Goal: Information Seeking & Learning: Learn about a topic

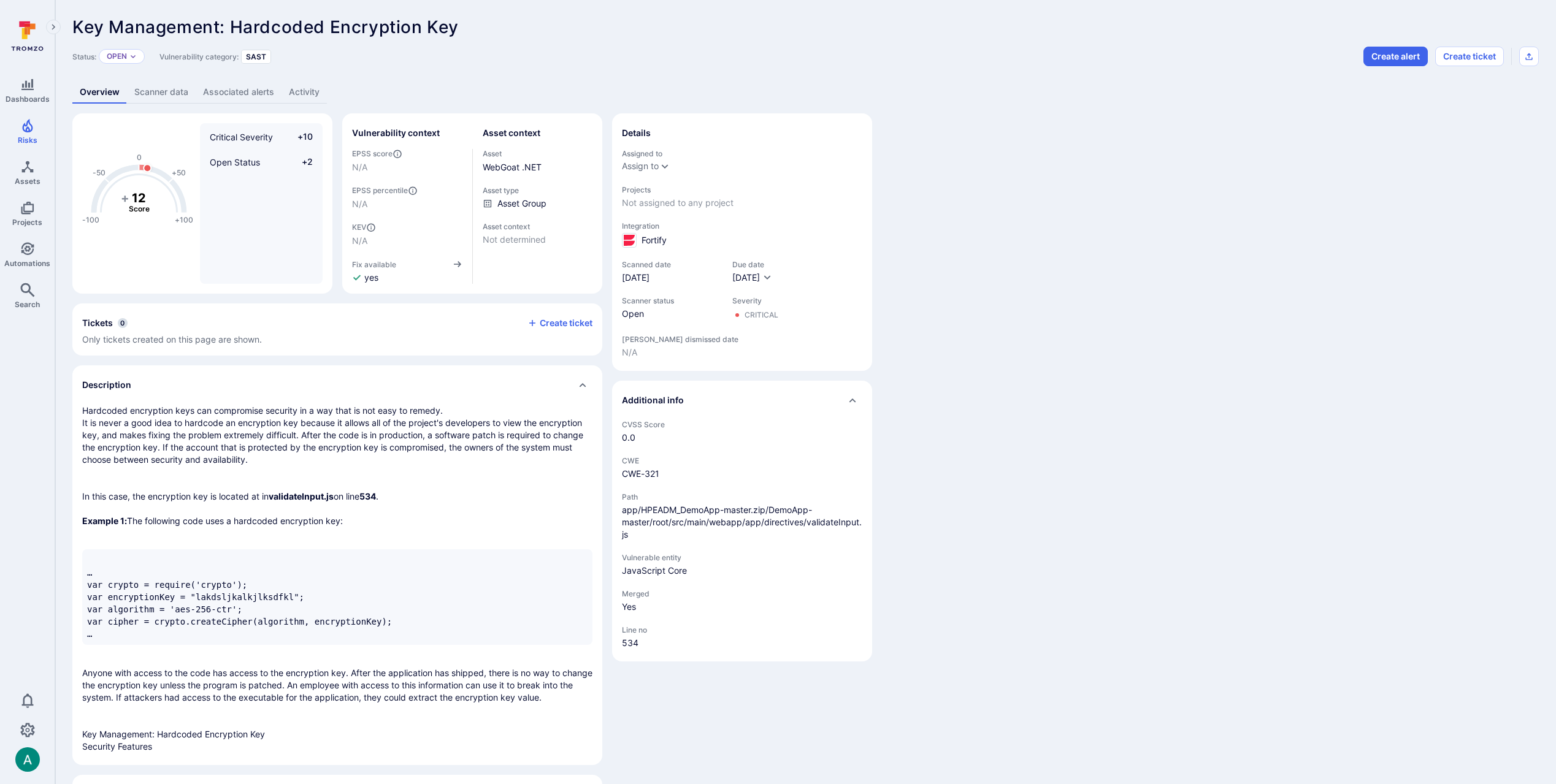
click at [517, 171] on div "WebGoat .NET" at bounding box center [538, 167] width 110 height 13
click at [519, 169] on link "WebGoat .NET" at bounding box center [512, 167] width 59 height 10
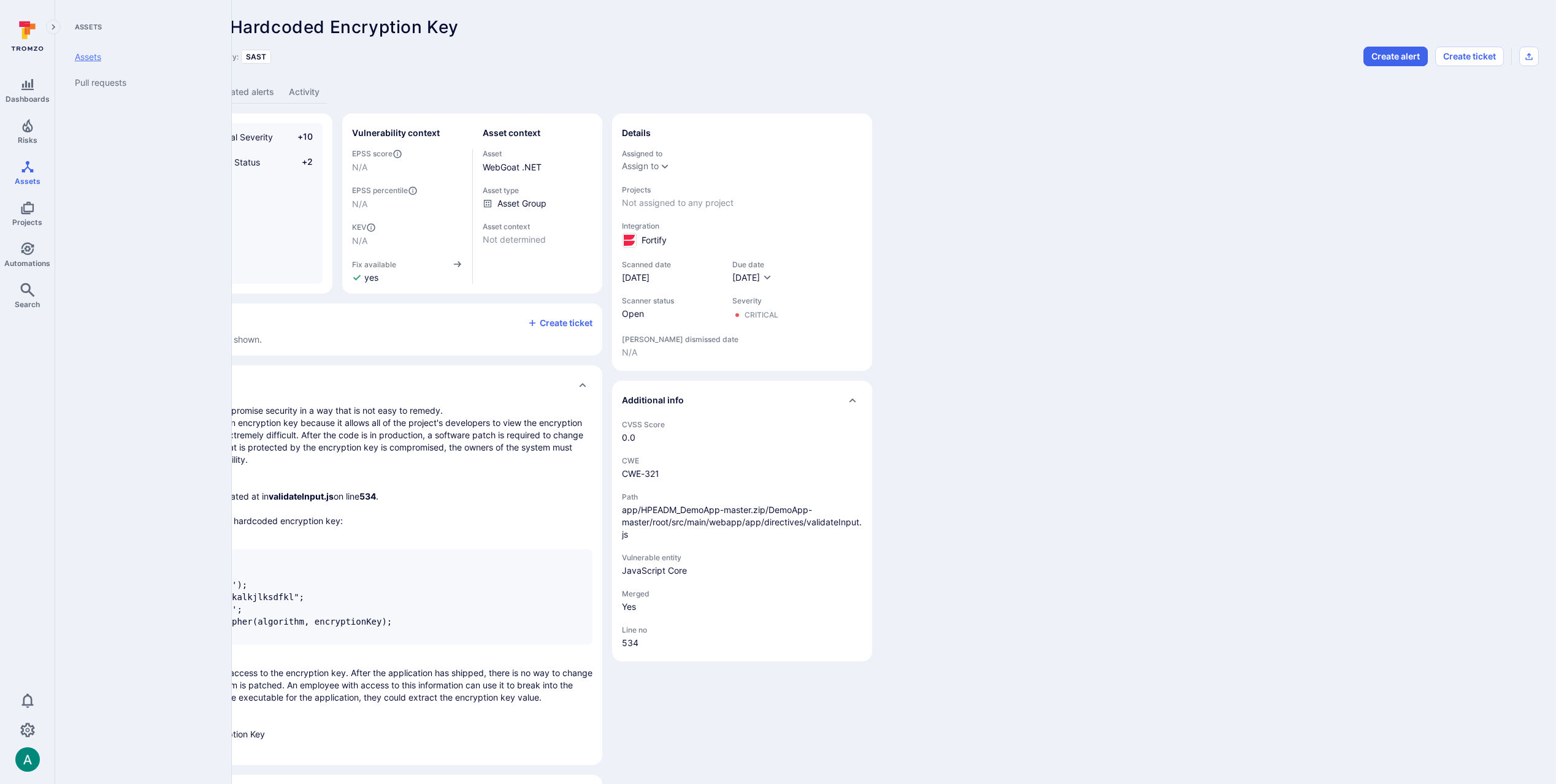
click at [96, 59] on link "Assets" at bounding box center [140, 56] width 151 height 26
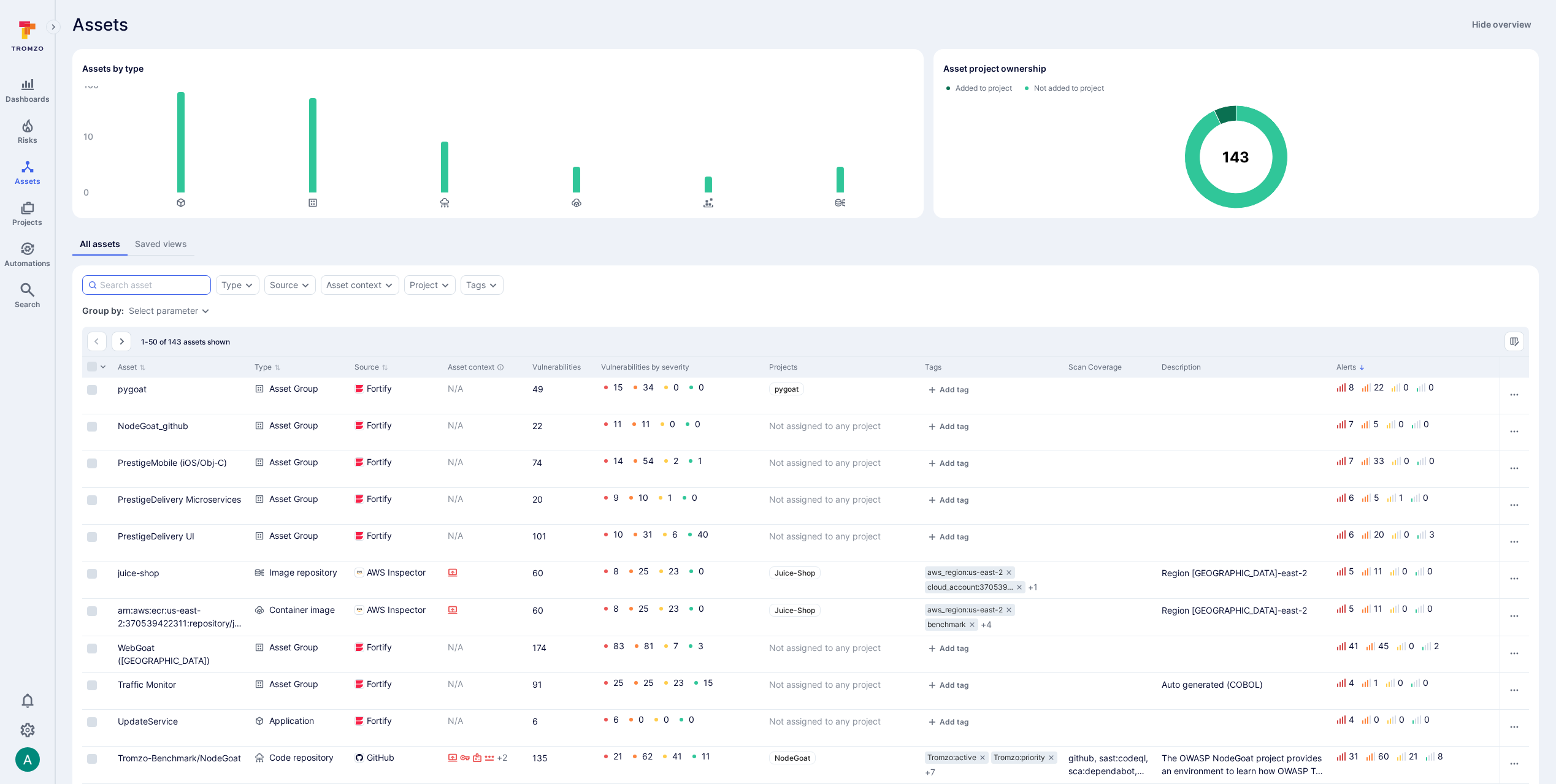
click at [163, 287] on input at bounding box center [152, 285] width 105 height 13
type input "[PERSON_NAME]"
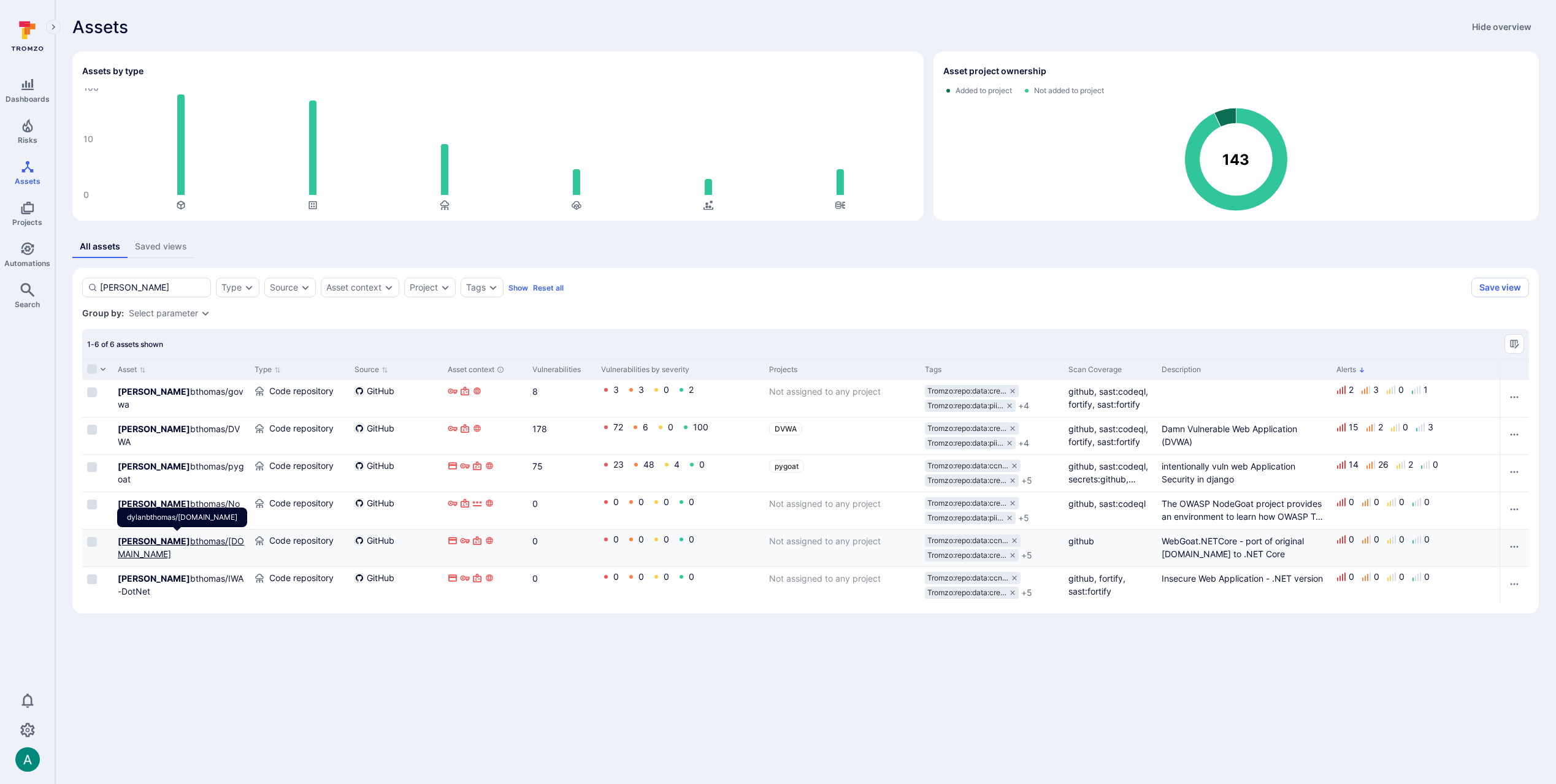
click at [211, 536] on link "[PERSON_NAME] bthomas/[DOMAIN_NAME]" at bounding box center [181, 547] width 126 height 23
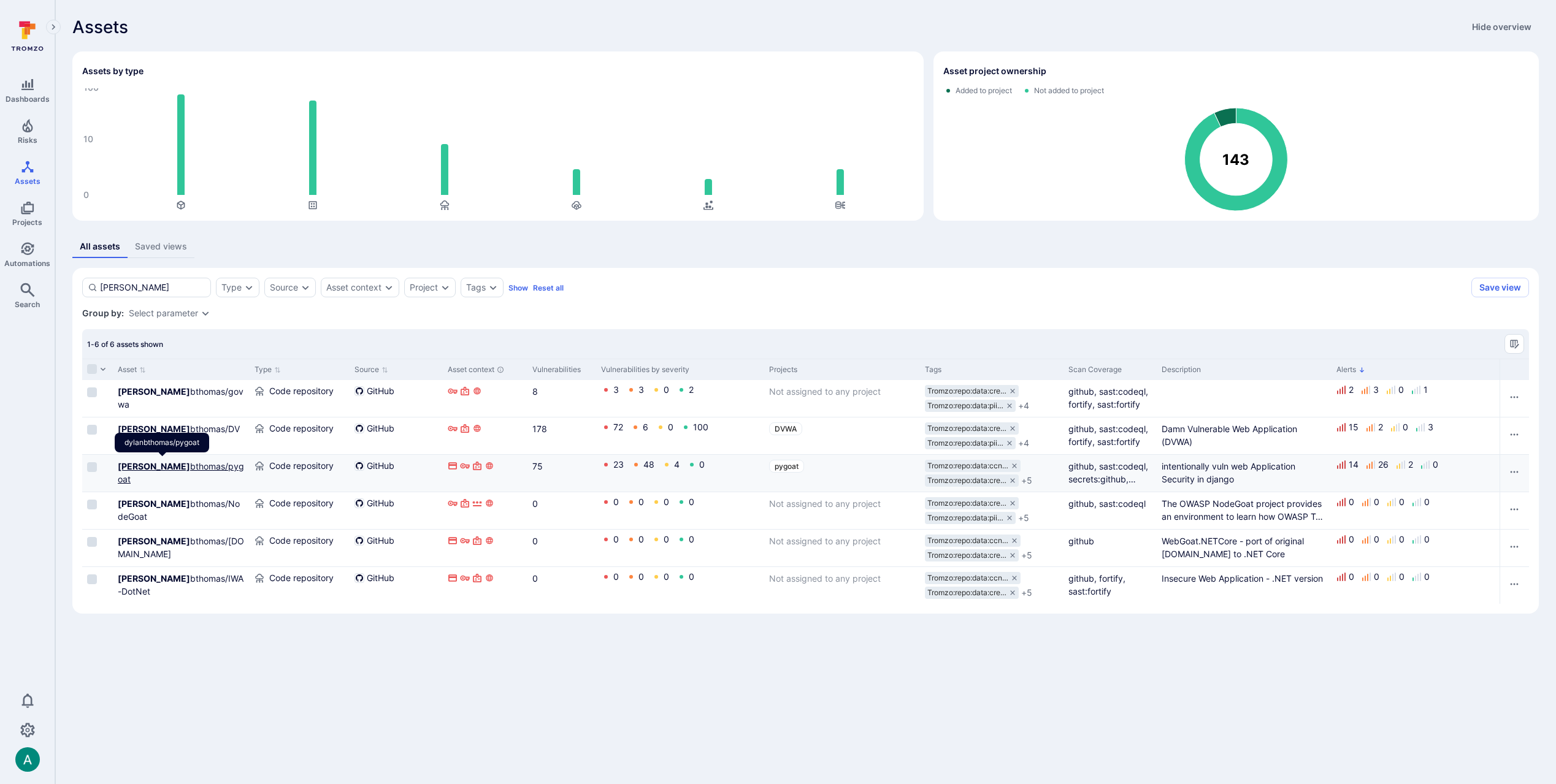
click at [187, 463] on link "[PERSON_NAME] bthomas/pygoat" at bounding box center [181, 472] width 126 height 23
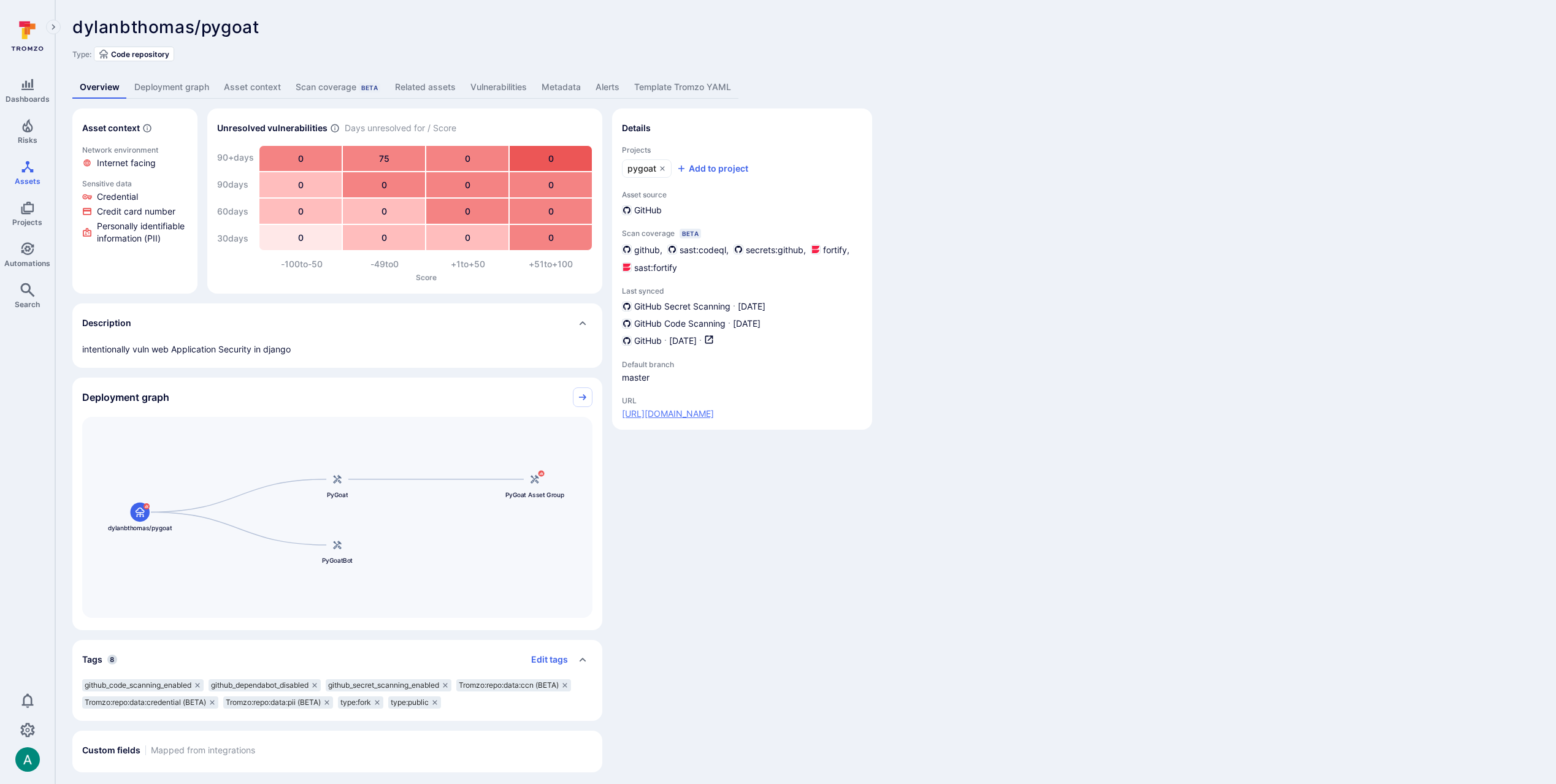
click at [698, 411] on link "https://github.com/dylanbthomas/pygoat" at bounding box center [668, 414] width 92 height 13
click at [891, 29] on div "dylanbthomas/pygoat ... Show more" at bounding box center [718, 27] width 1291 height 20
